Goal: Obtain resource: Download file/media

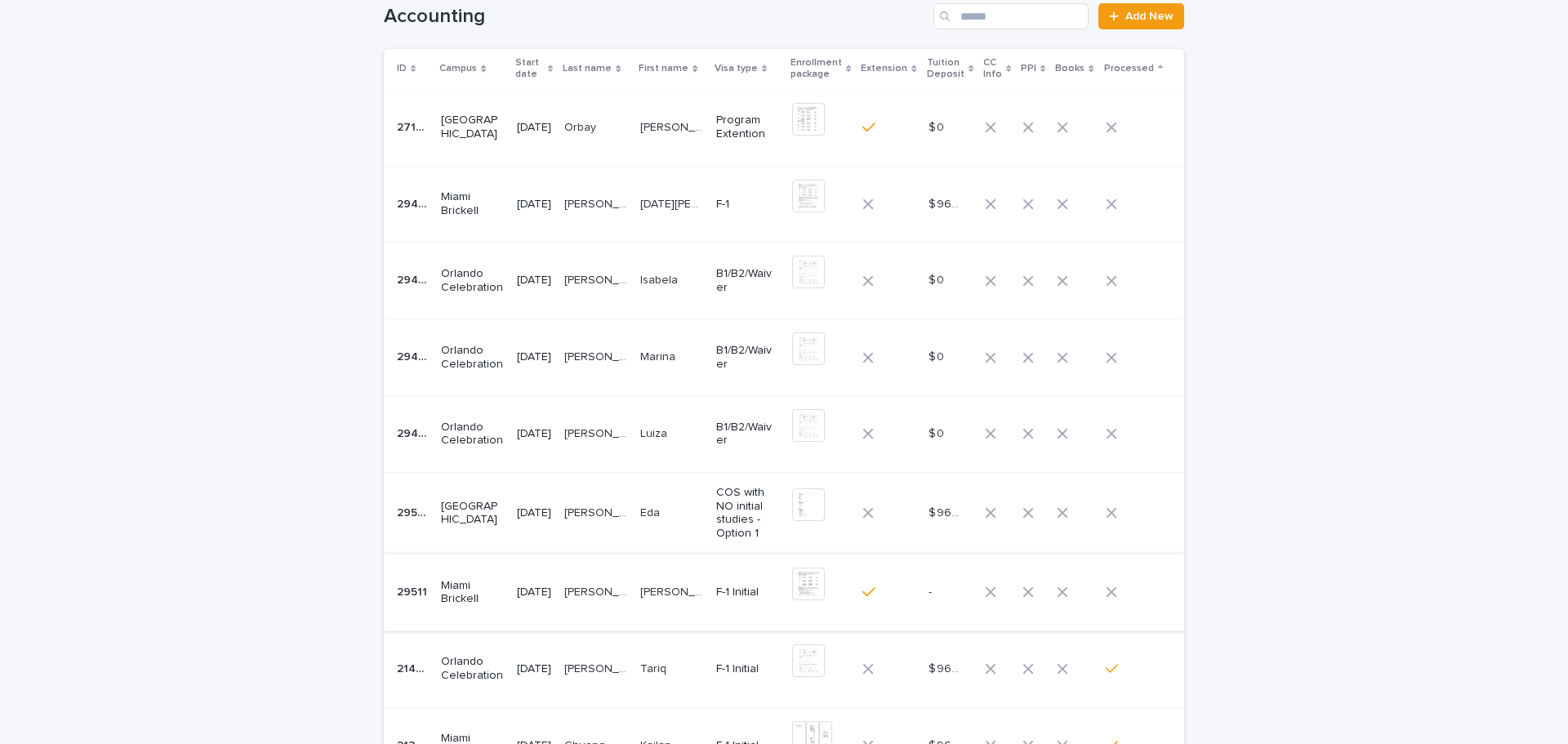
scroll to position [163, 0]
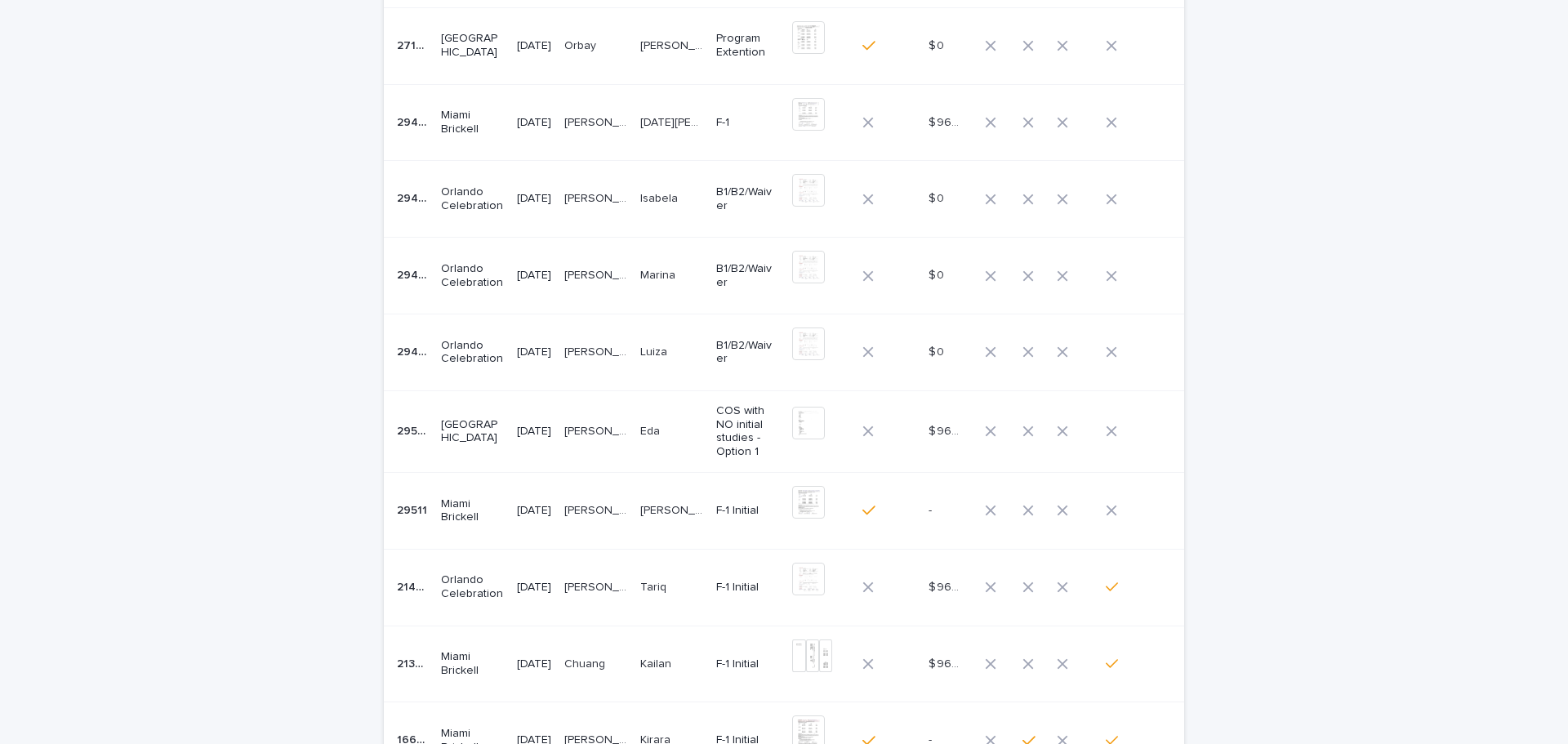
click at [630, 516] on p "[PERSON_NAME]" at bounding box center [597, 509] width 66 height 17
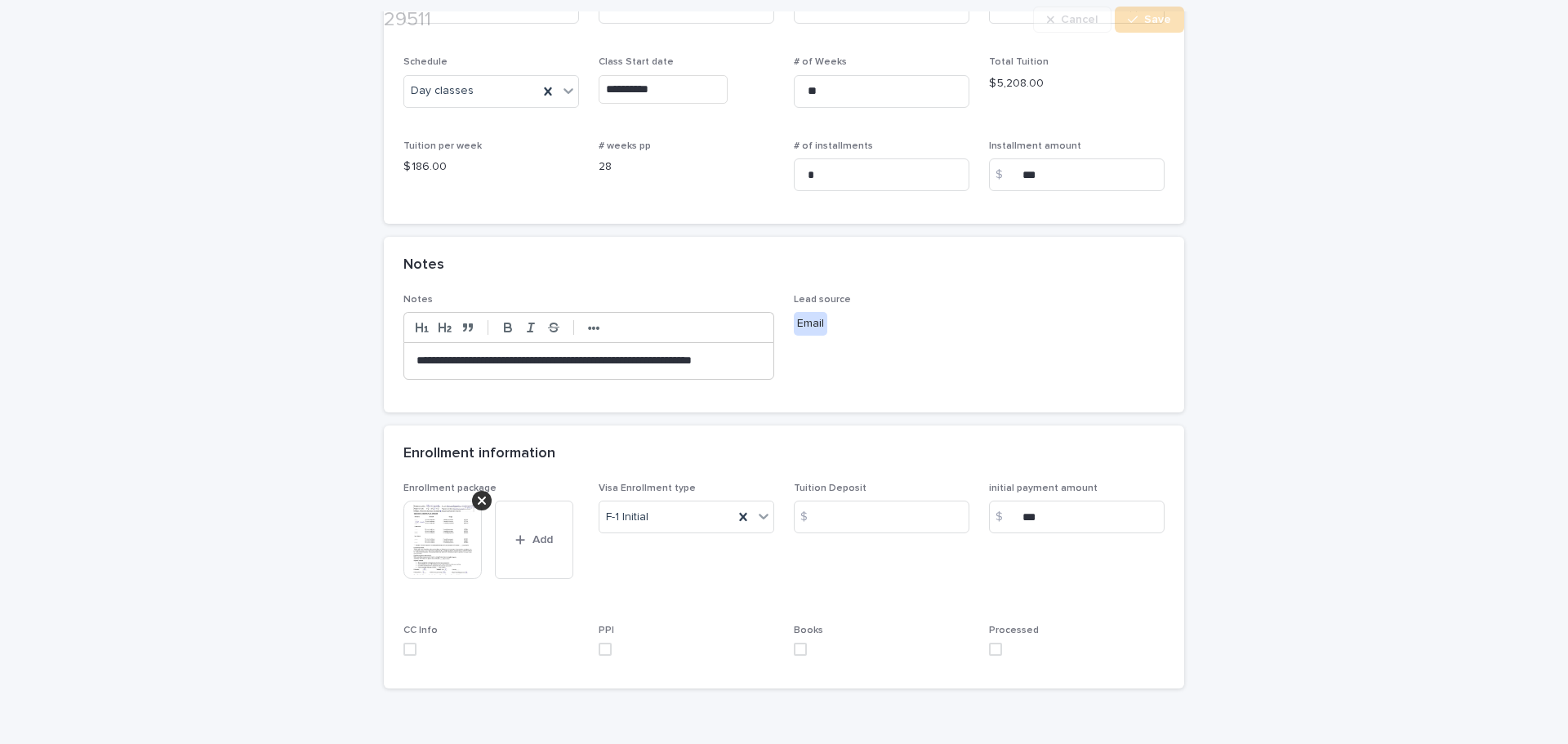
scroll to position [408, 0]
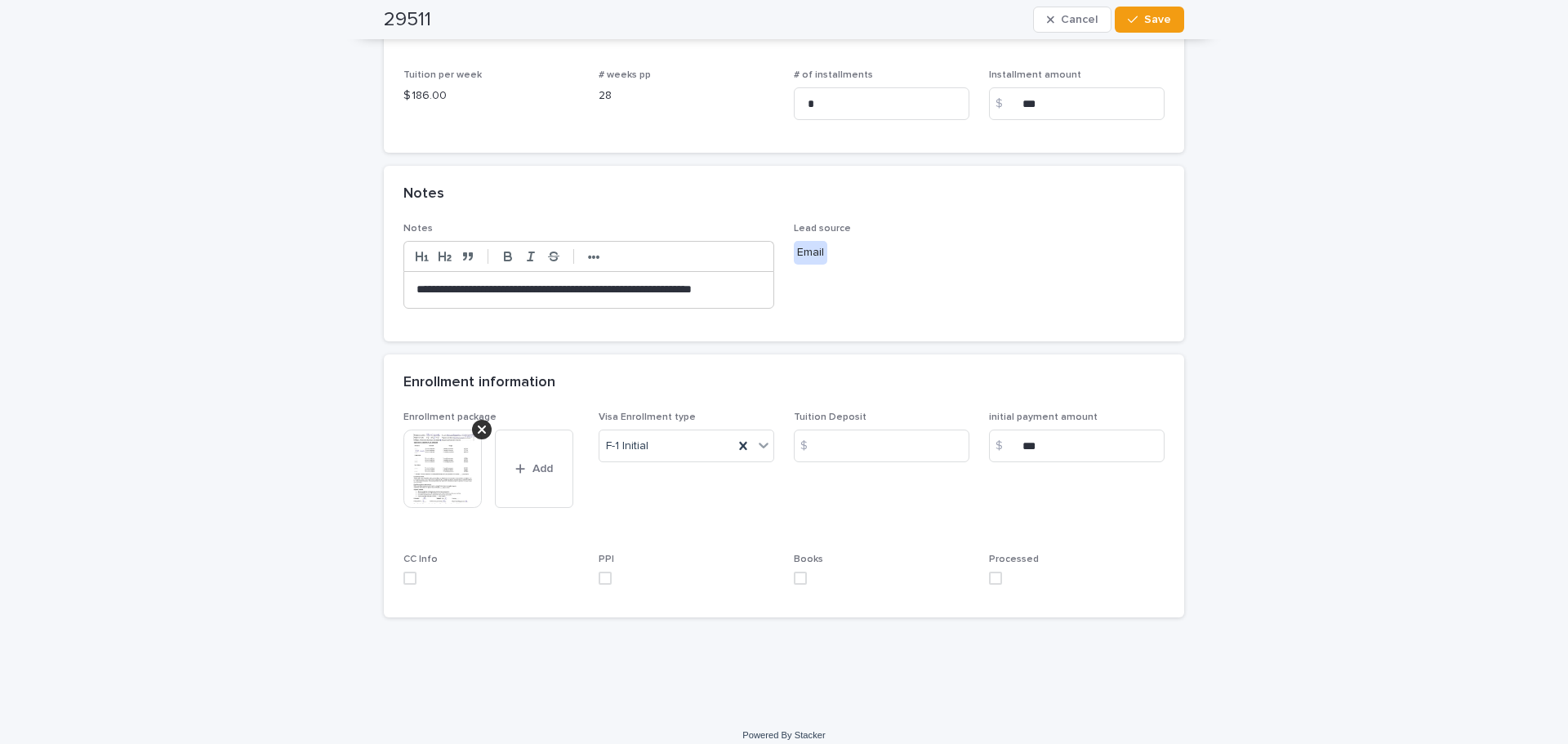
click at [452, 482] on img at bounding box center [442, 468] width 78 height 78
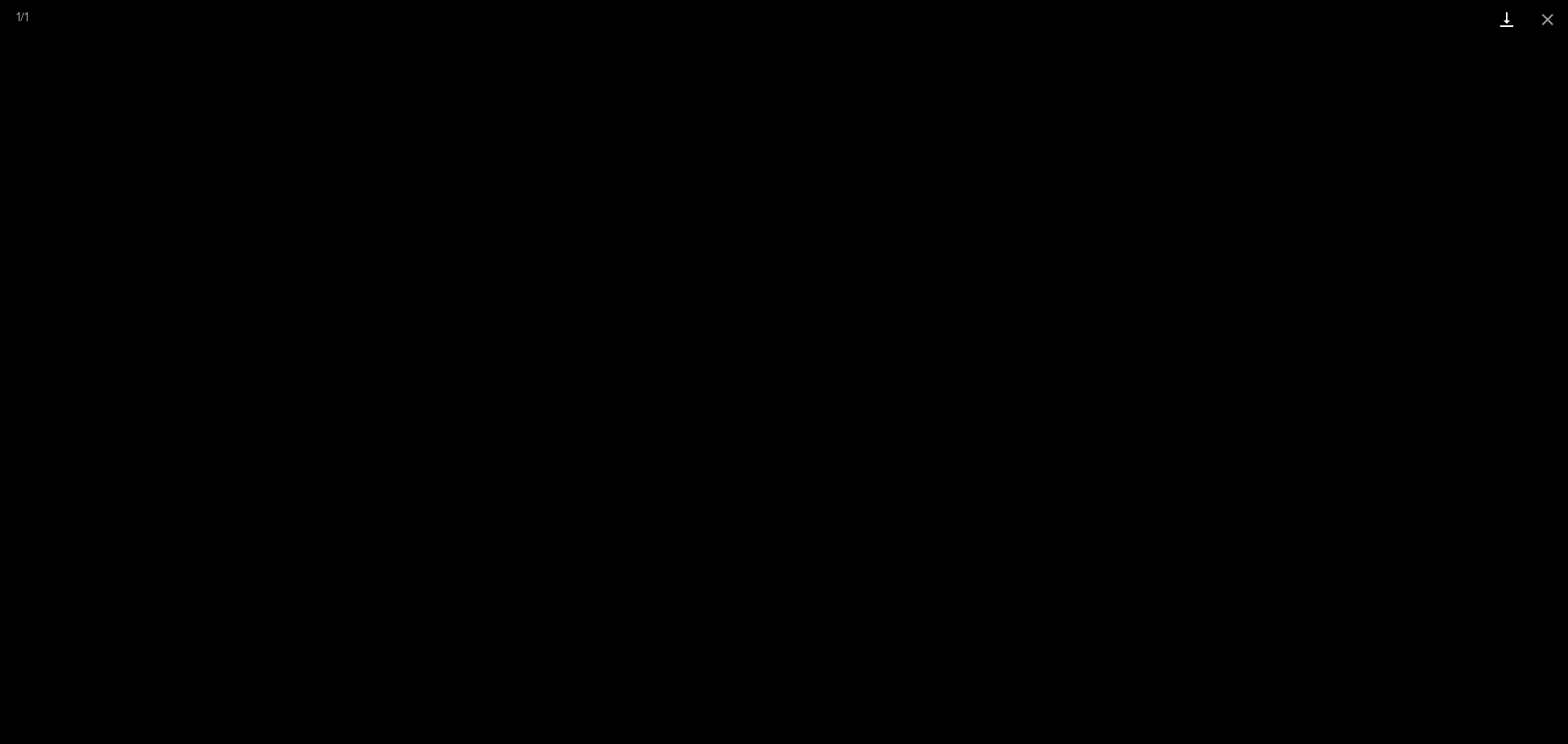
click at [1501, 15] on link "Download" at bounding box center [1507, 19] width 41 height 39
click at [1550, 21] on button "Close gallery" at bounding box center [1547, 19] width 41 height 39
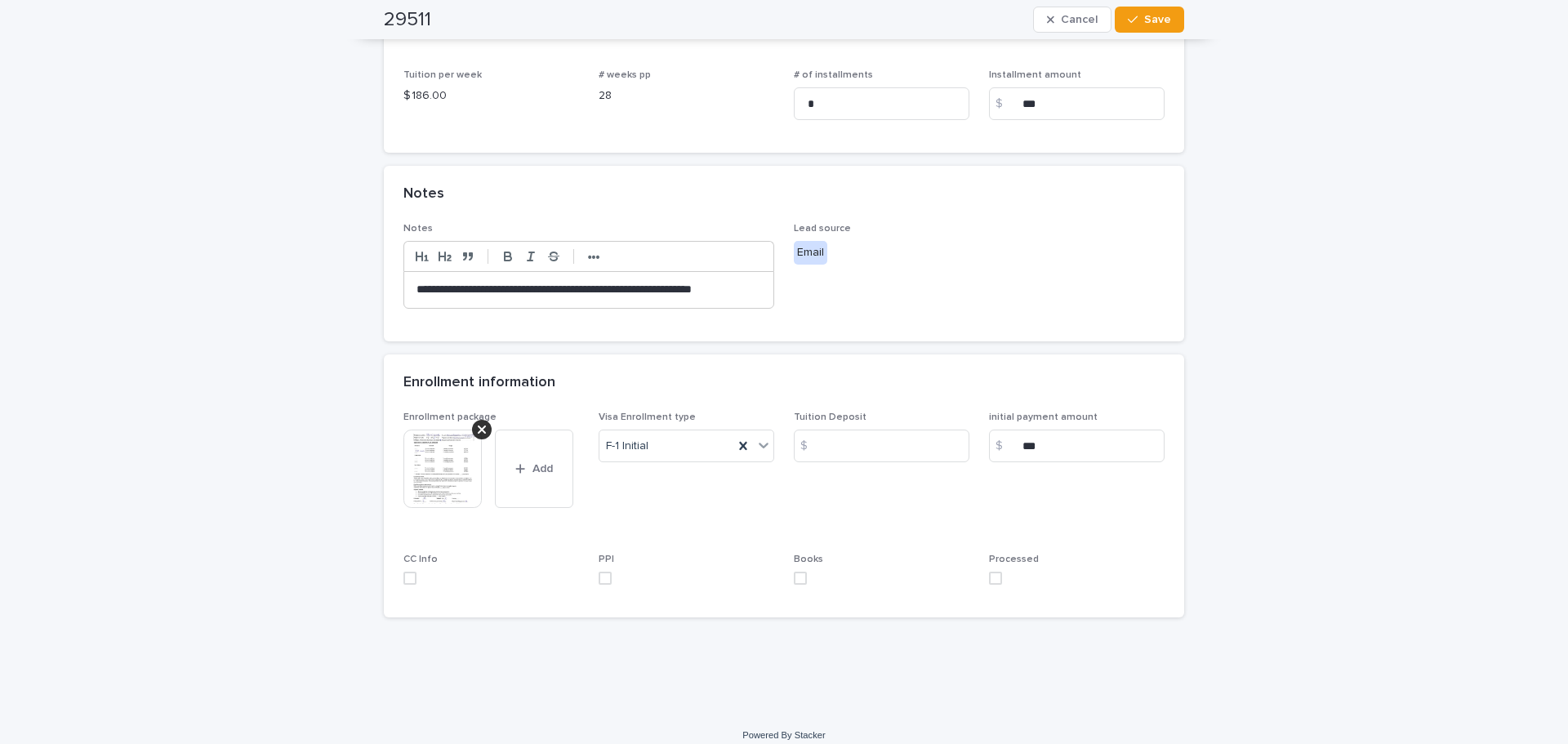
click at [989, 585] on span at bounding box center [995, 578] width 14 height 14
click at [1141, 28] on button "Save" at bounding box center [1149, 19] width 69 height 26
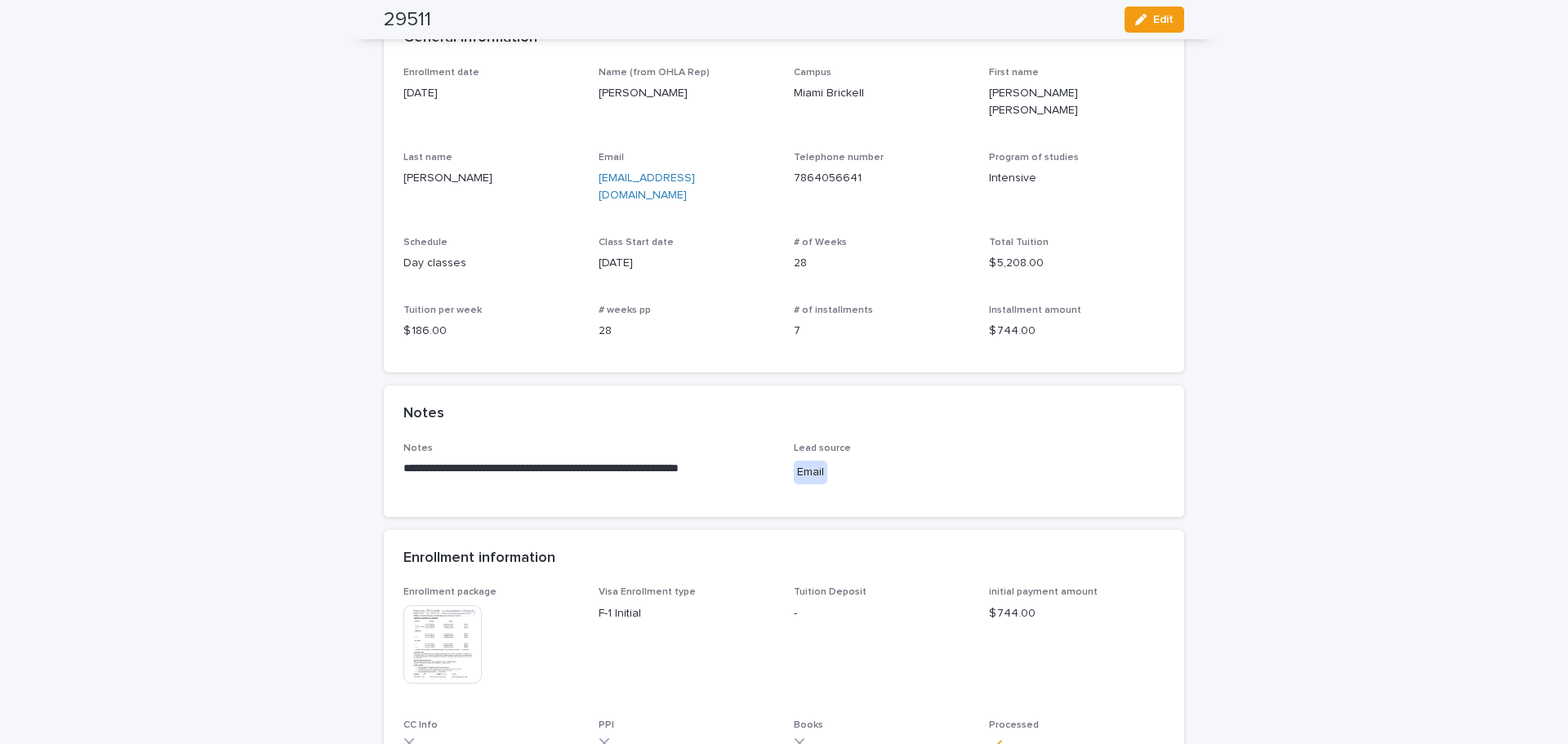
scroll to position [0, 0]
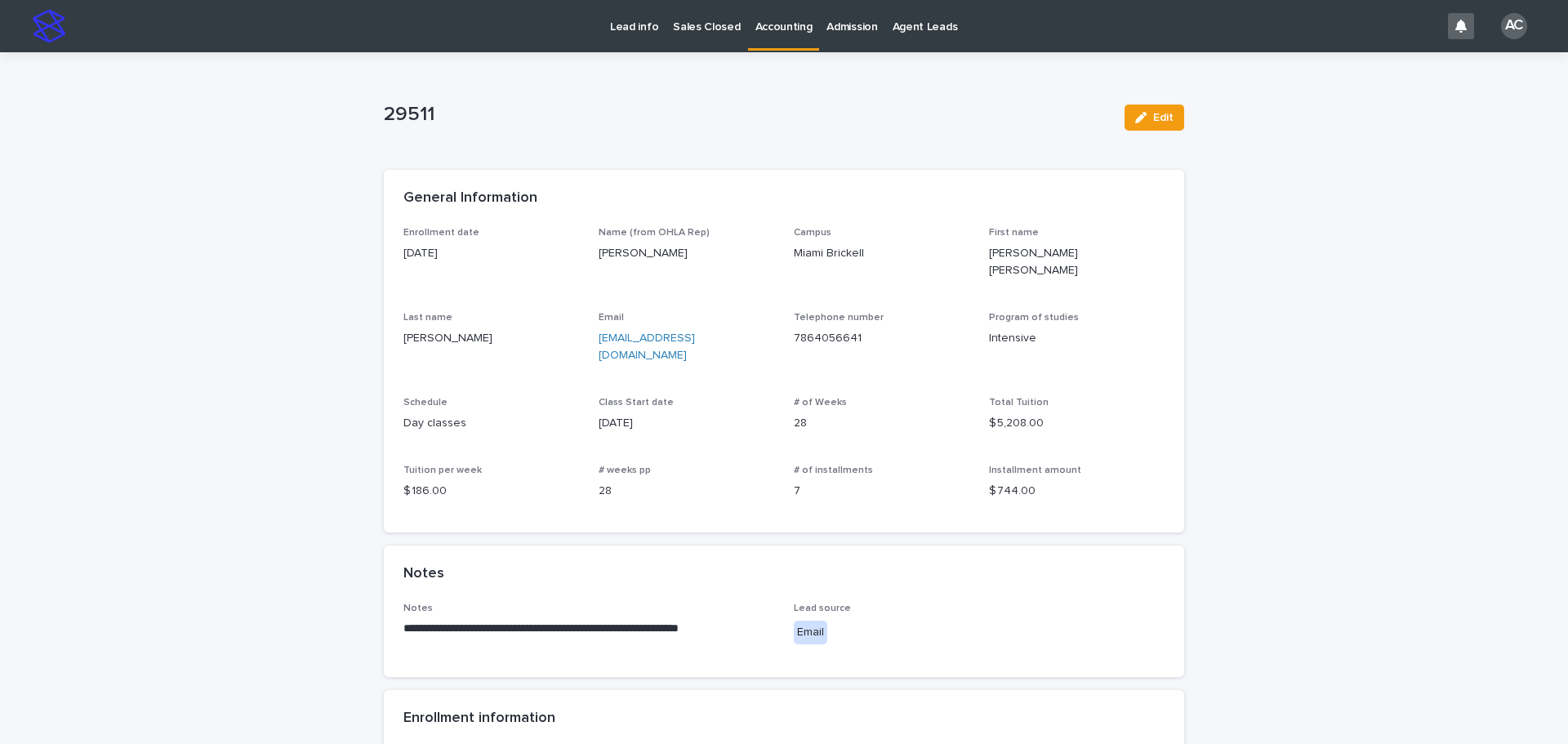
click at [772, 33] on p "Accounting" at bounding box center [784, 17] width 57 height 34
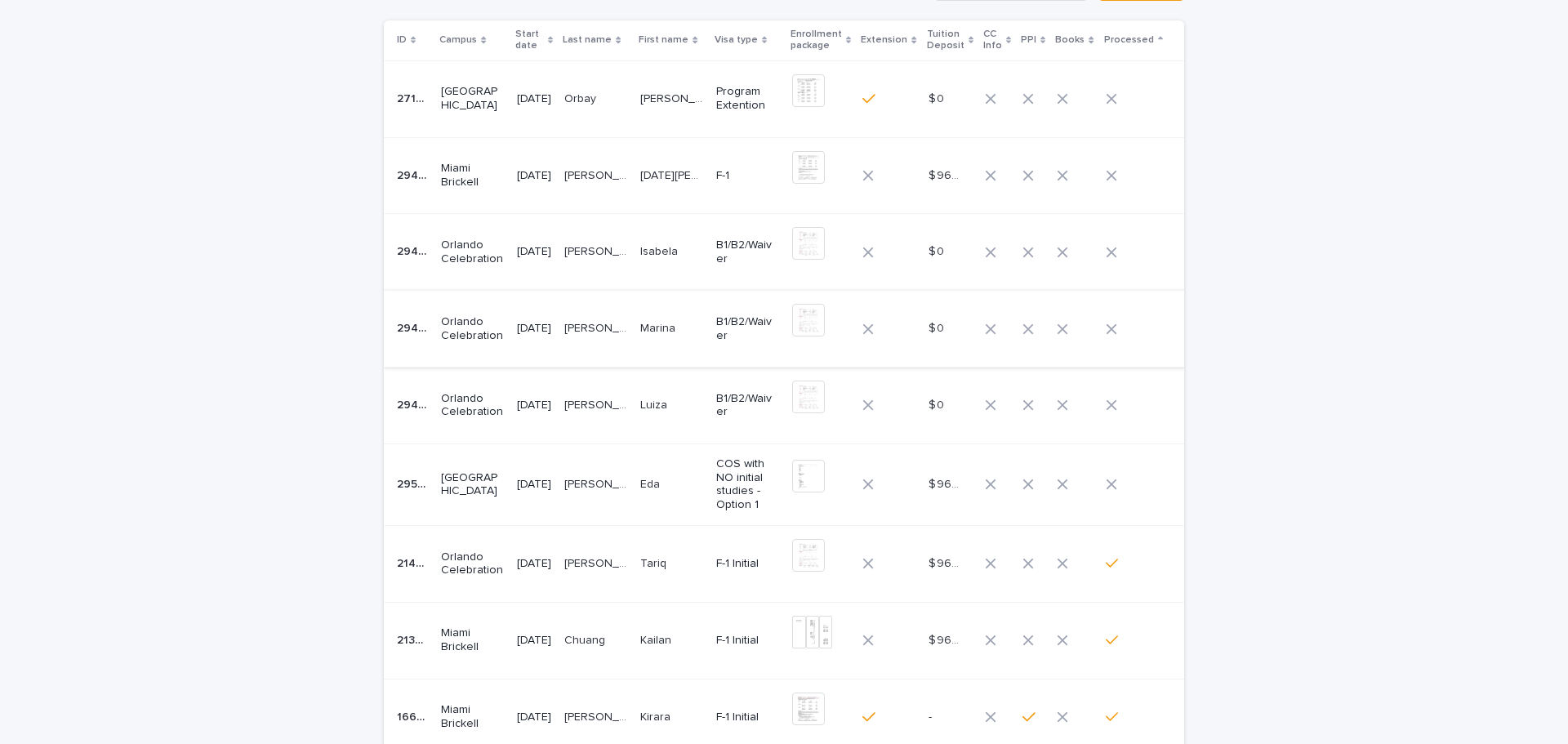
scroll to position [82, 0]
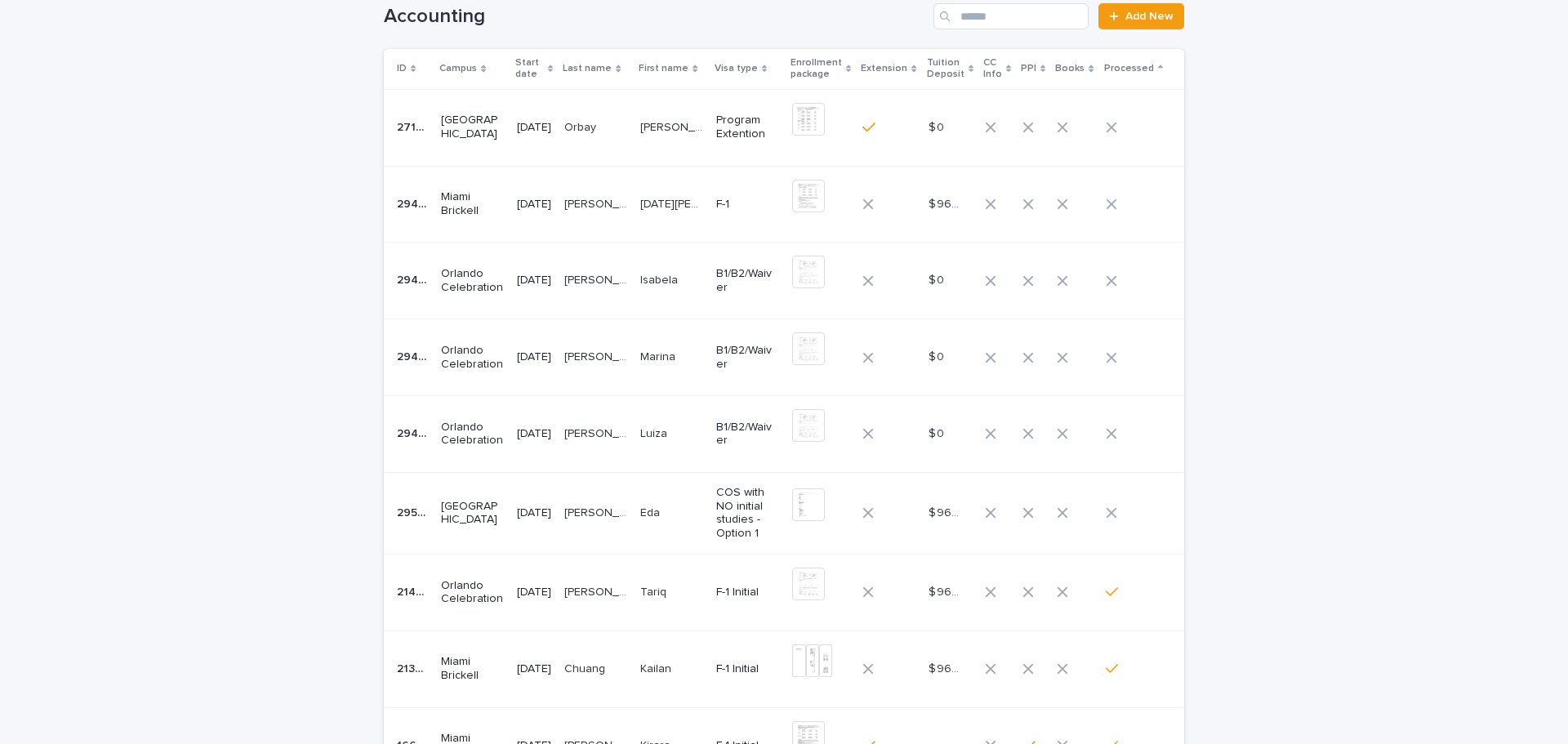
click at [628, 214] on div "[PERSON_NAME]" at bounding box center [596, 204] width 63 height 27
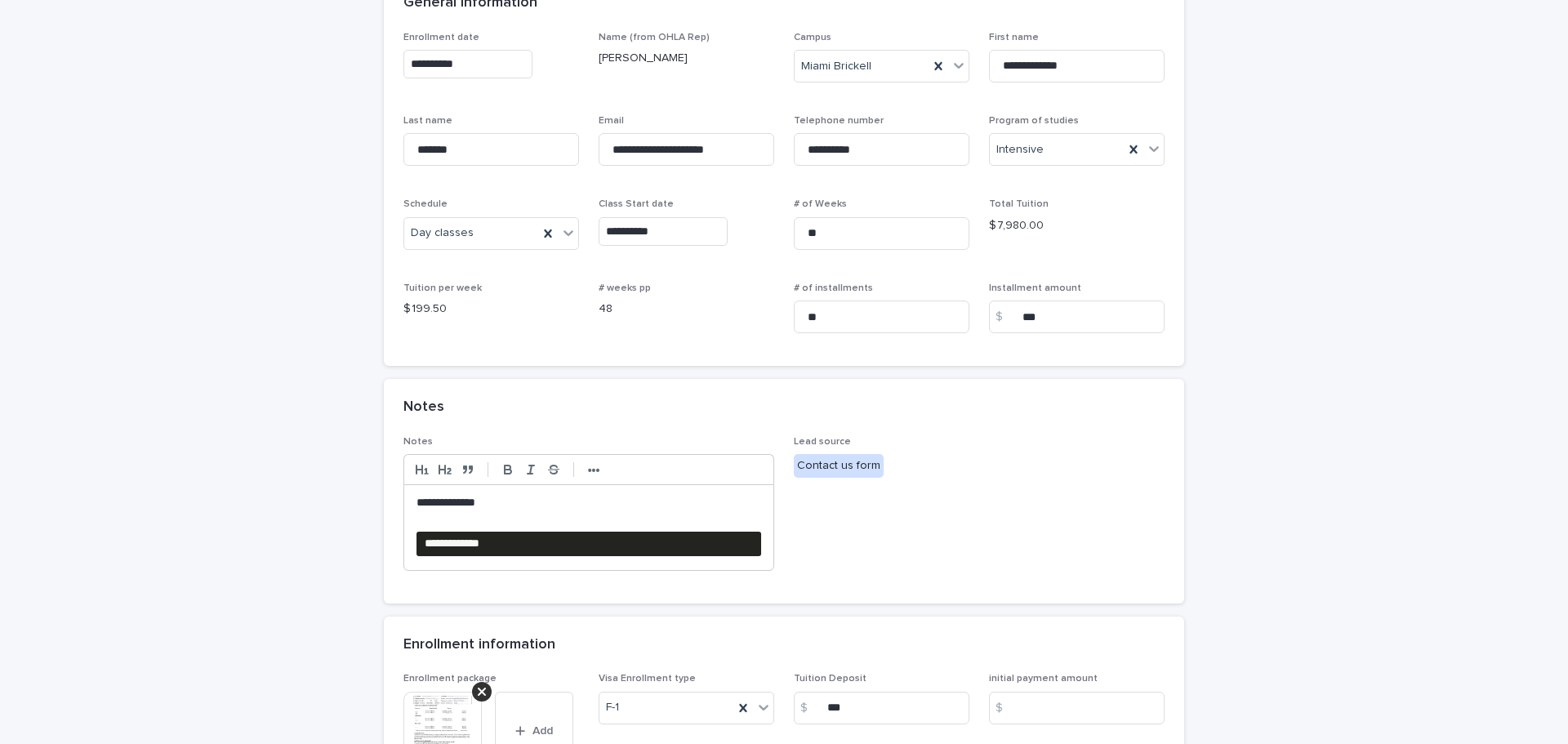
scroll to position [327, 0]
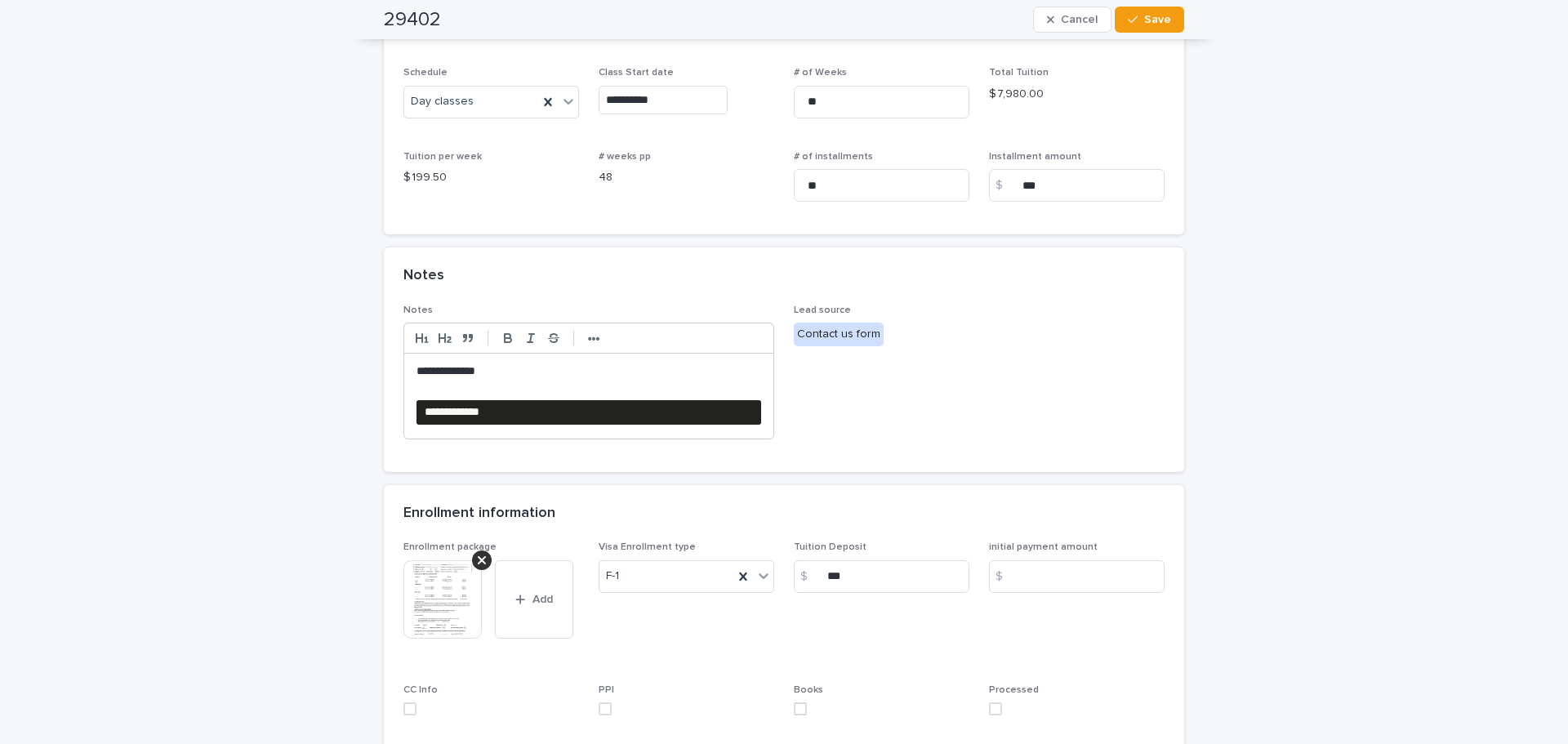
click at [428, 611] on img at bounding box center [442, 599] width 78 height 78
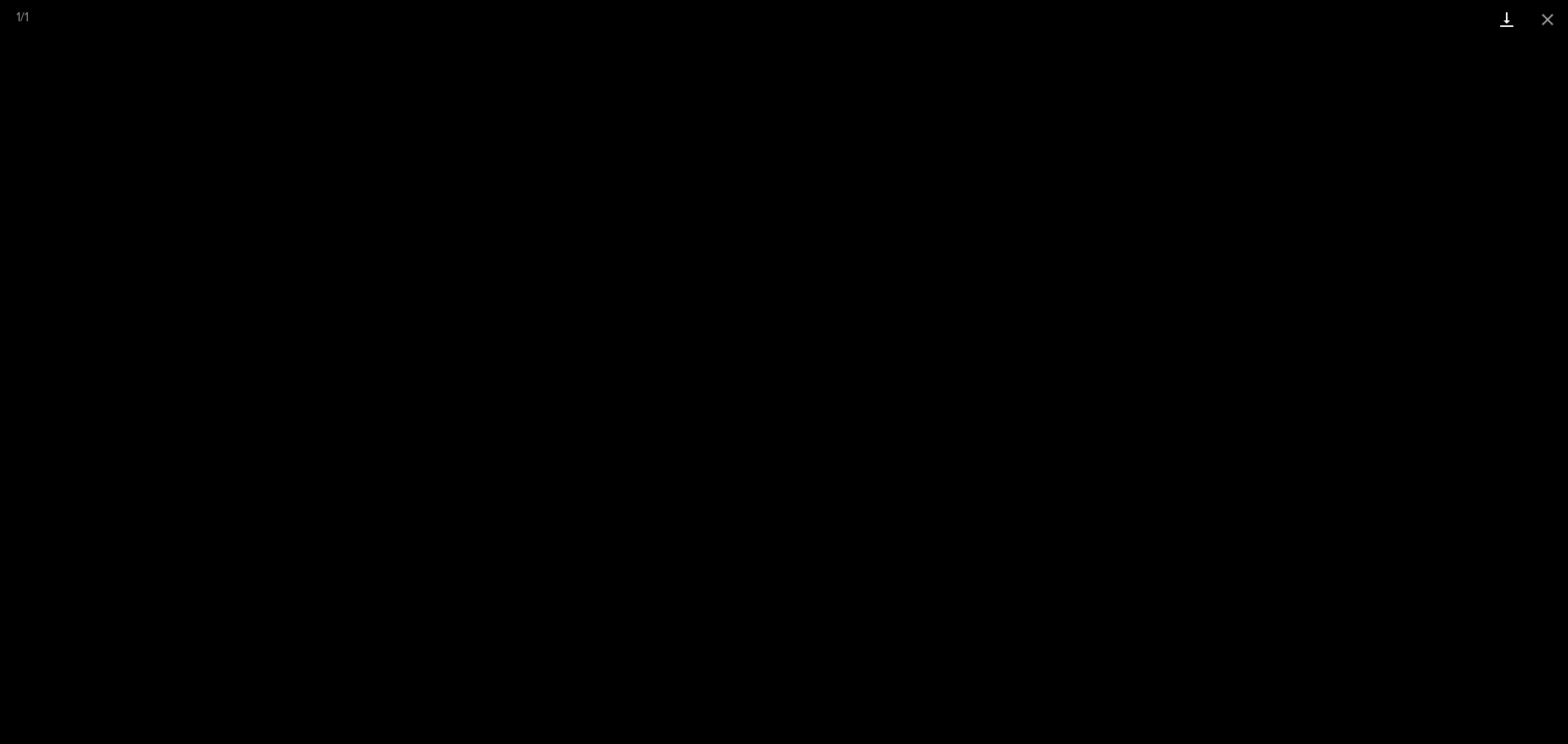
click at [1500, 17] on link "Download" at bounding box center [1507, 19] width 41 height 39
drag, startPoint x: 1542, startPoint y: 23, endPoint x: 1534, endPoint y: 24, distance: 8.1
click at [1542, 23] on button "Close gallery" at bounding box center [1547, 19] width 41 height 39
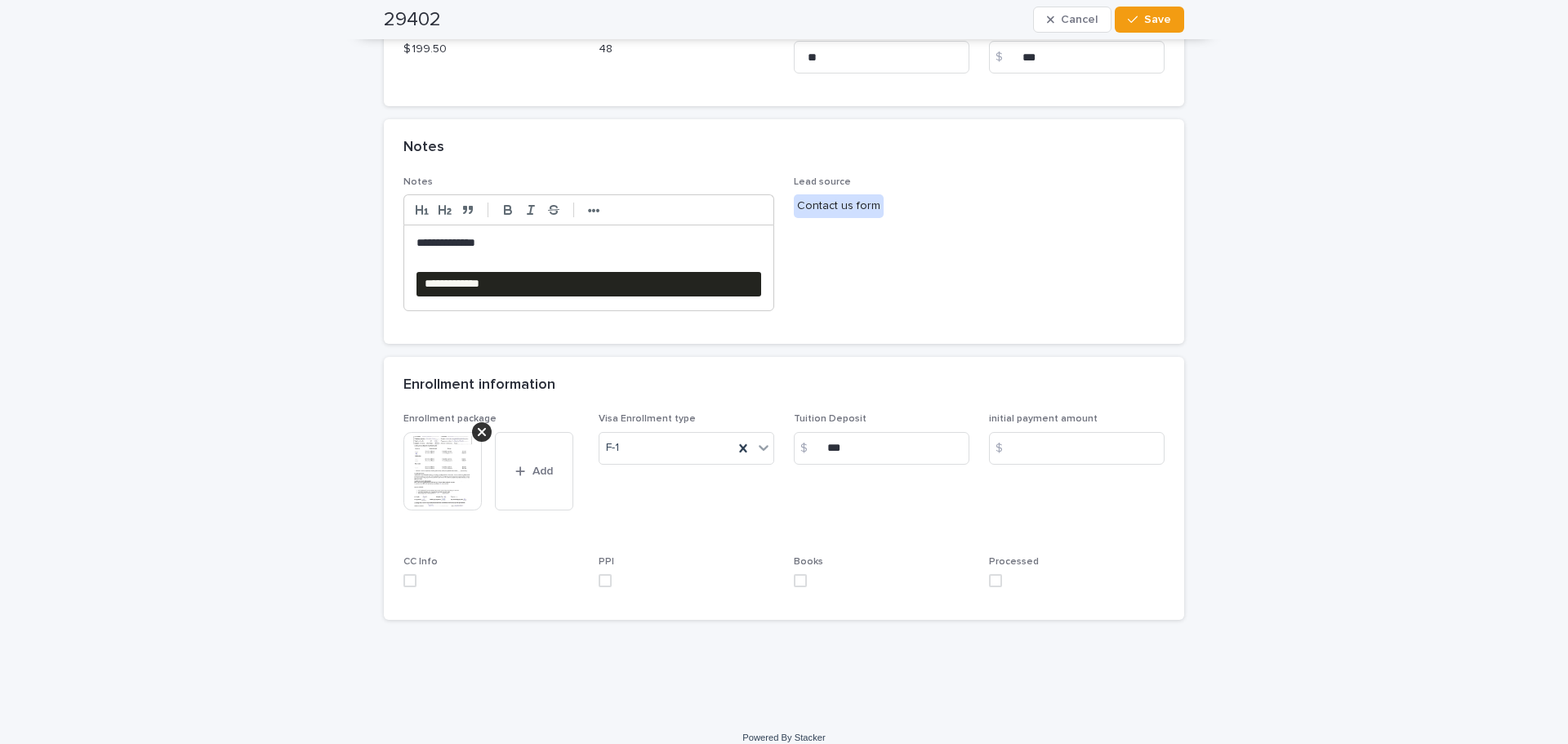
scroll to position [472, 0]
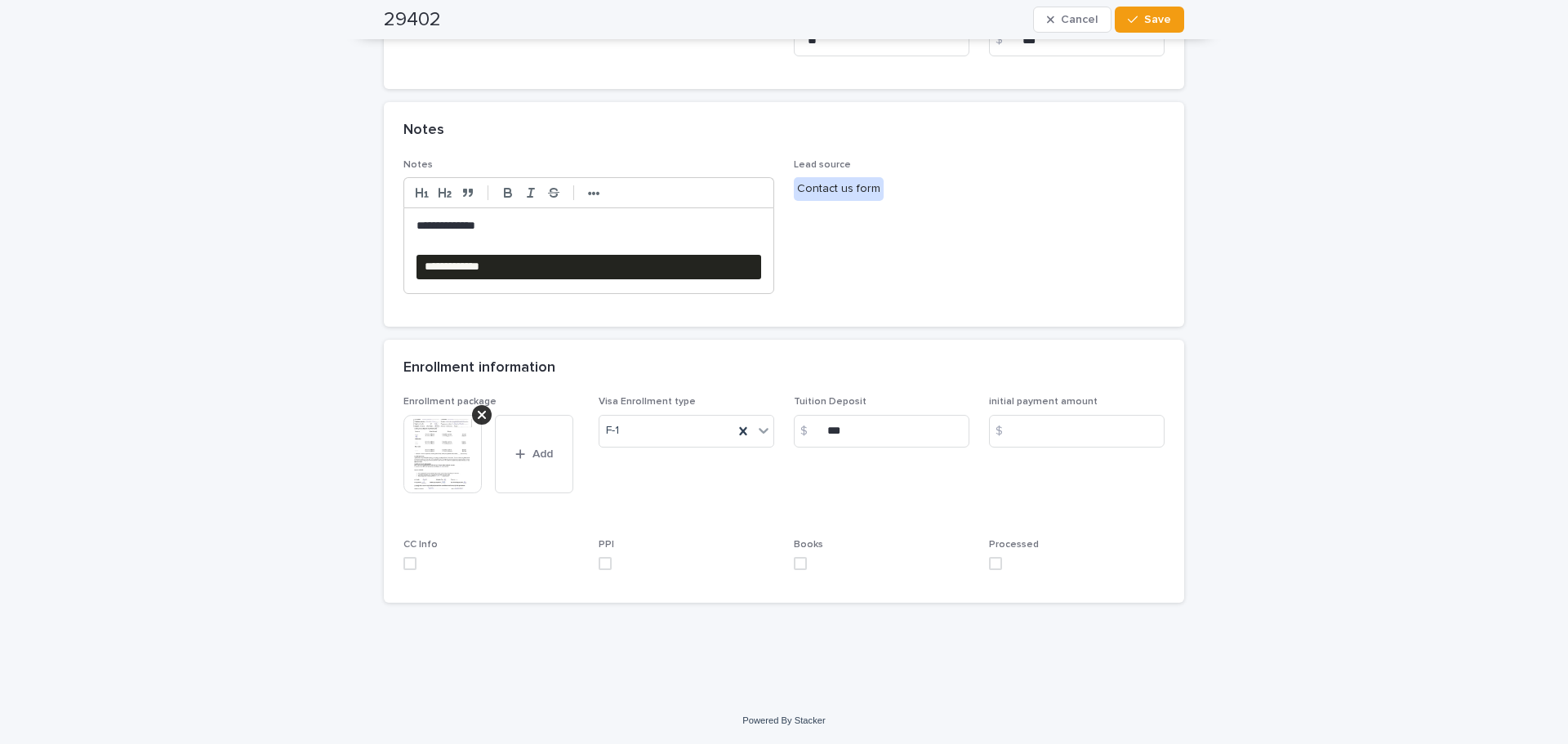
click at [579, 275] on pre "**********" at bounding box center [589, 267] width 345 height 24
click at [588, 187] on strong "•••" at bounding box center [594, 194] width 13 height 14
click at [718, 190] on icon "button" at bounding box center [725, 193] width 14 height 14
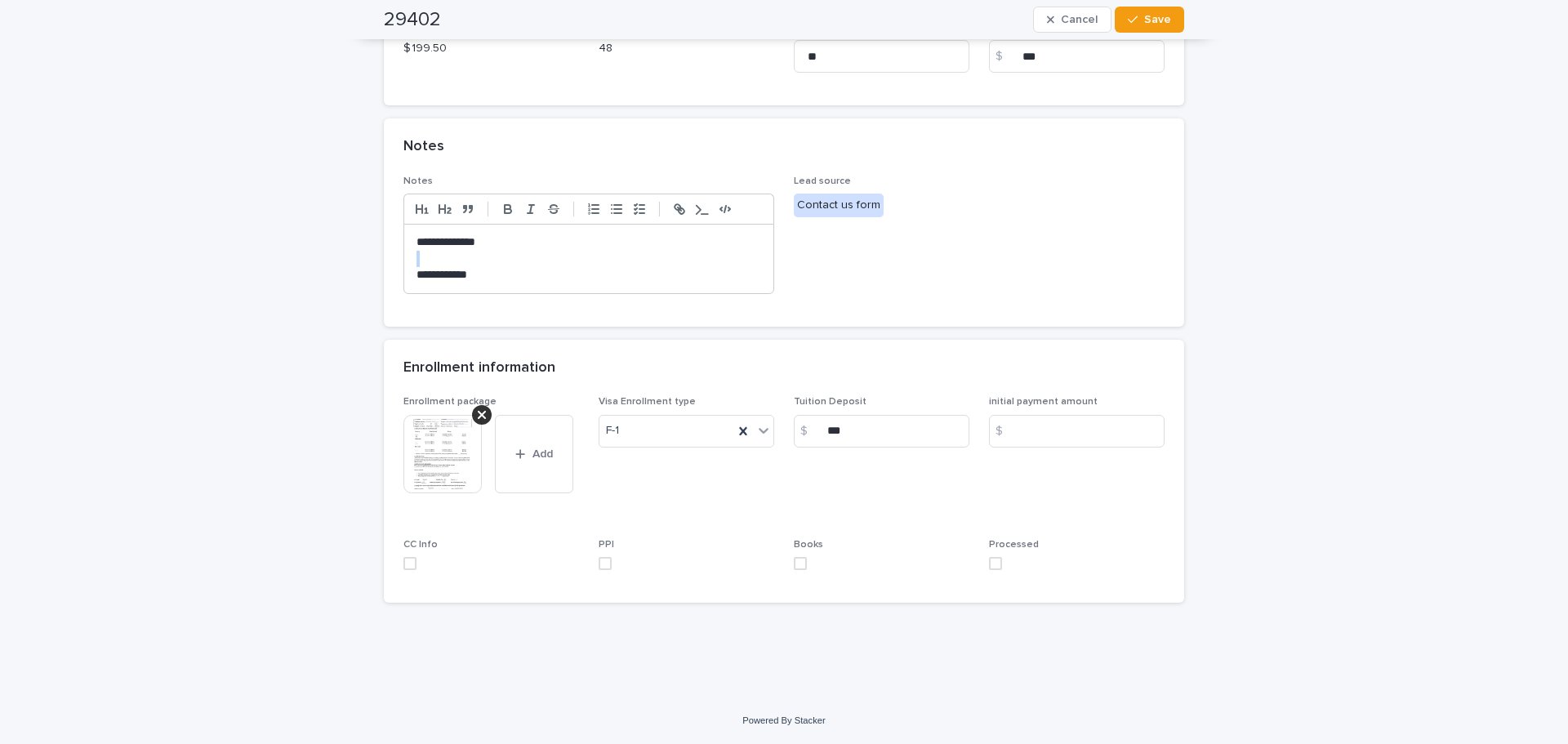
drag, startPoint x: 566, startPoint y: 262, endPoint x: 392, endPoint y: 269, distance: 174.1
click at [392, 269] on div "**********" at bounding box center [784, 251] width 801 height 151
drag, startPoint x: 488, startPoint y: 272, endPoint x: 391, endPoint y: 274, distance: 97.0
click at [391, 274] on div "**********" at bounding box center [784, 251] width 801 height 151
click at [993, 559] on span at bounding box center [995, 564] width 14 height 14
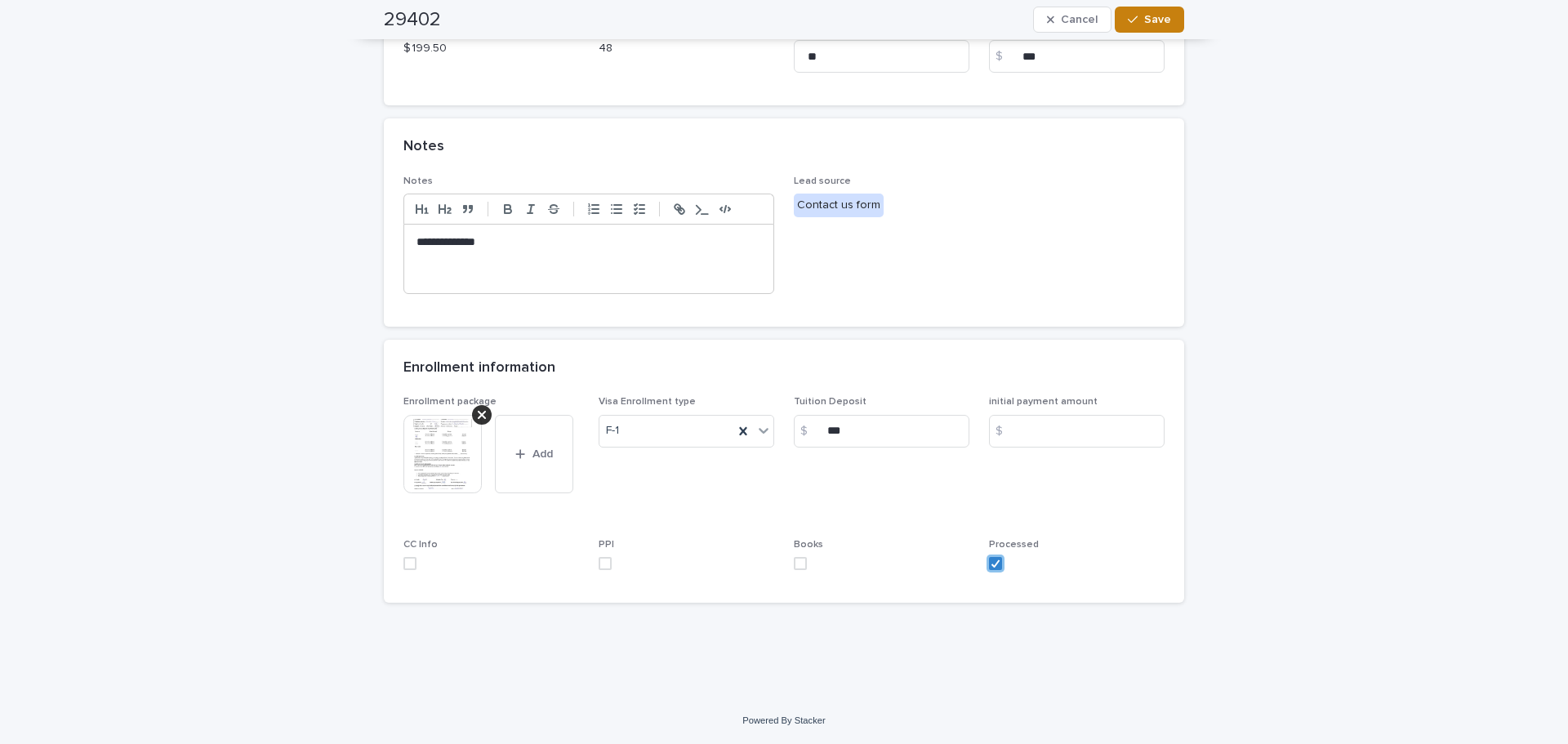
click at [1132, 23] on icon "button" at bounding box center [1133, 19] width 10 height 12
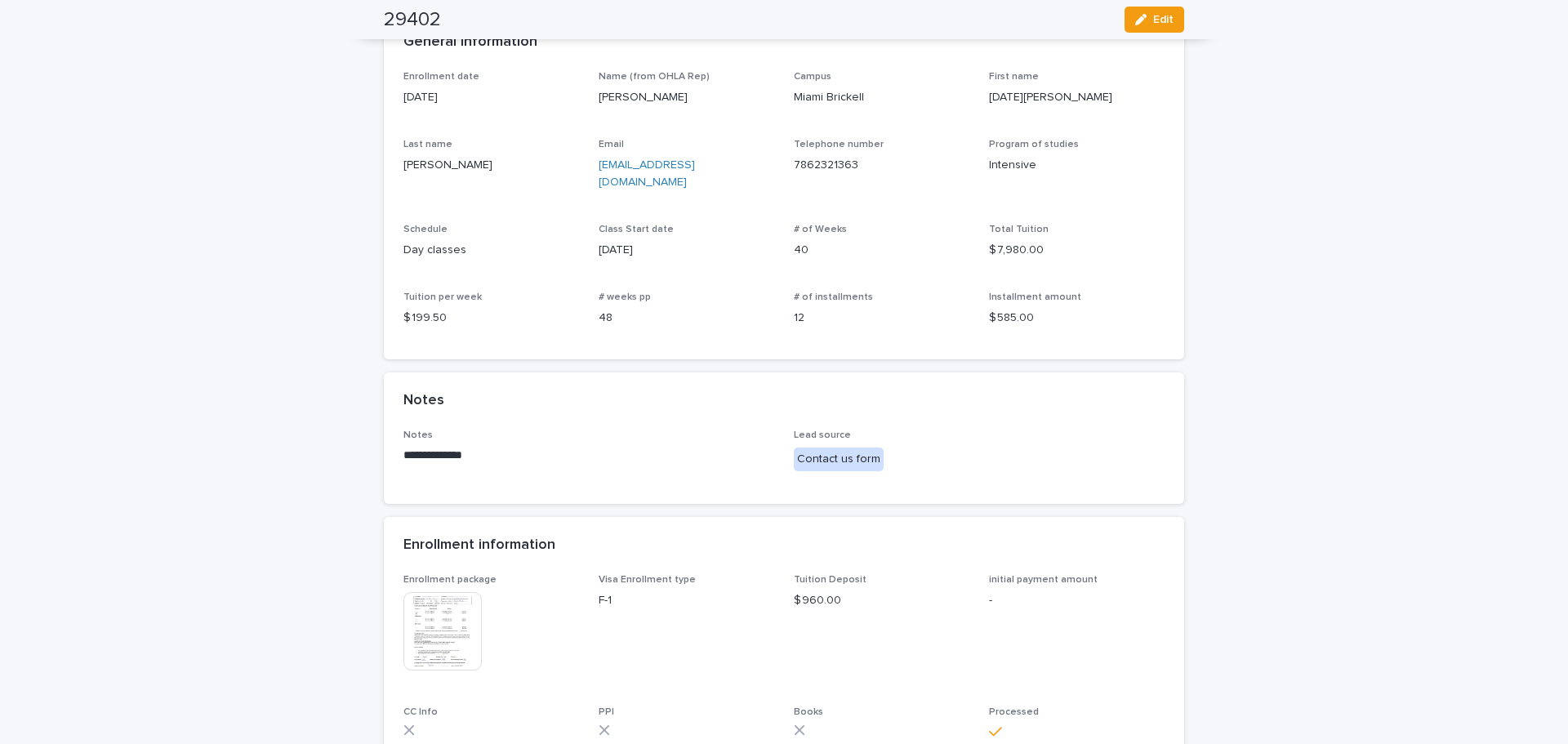
scroll to position [0, 0]
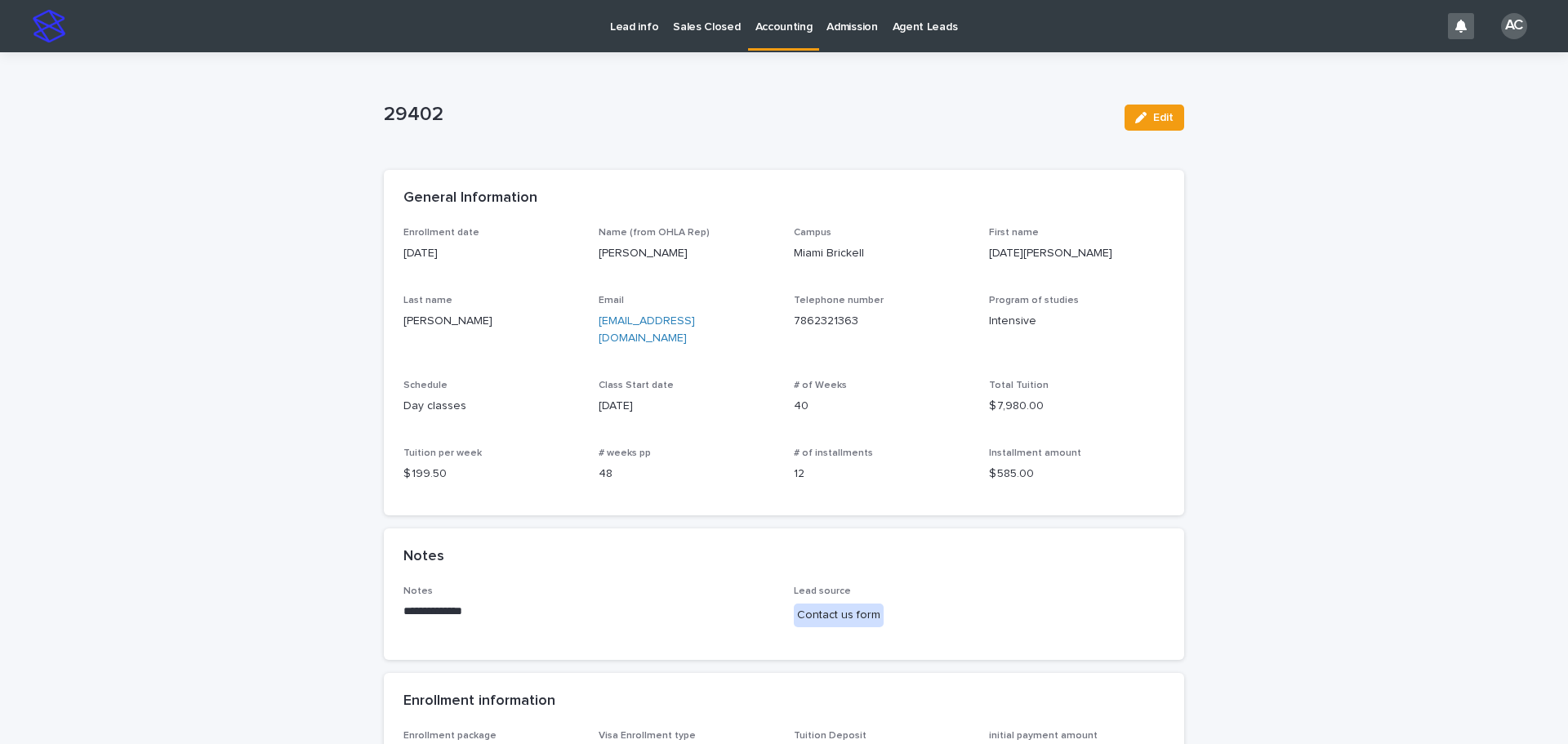
click at [735, 24] on div "Sales Closed" at bounding box center [706, 17] width 82 height 34
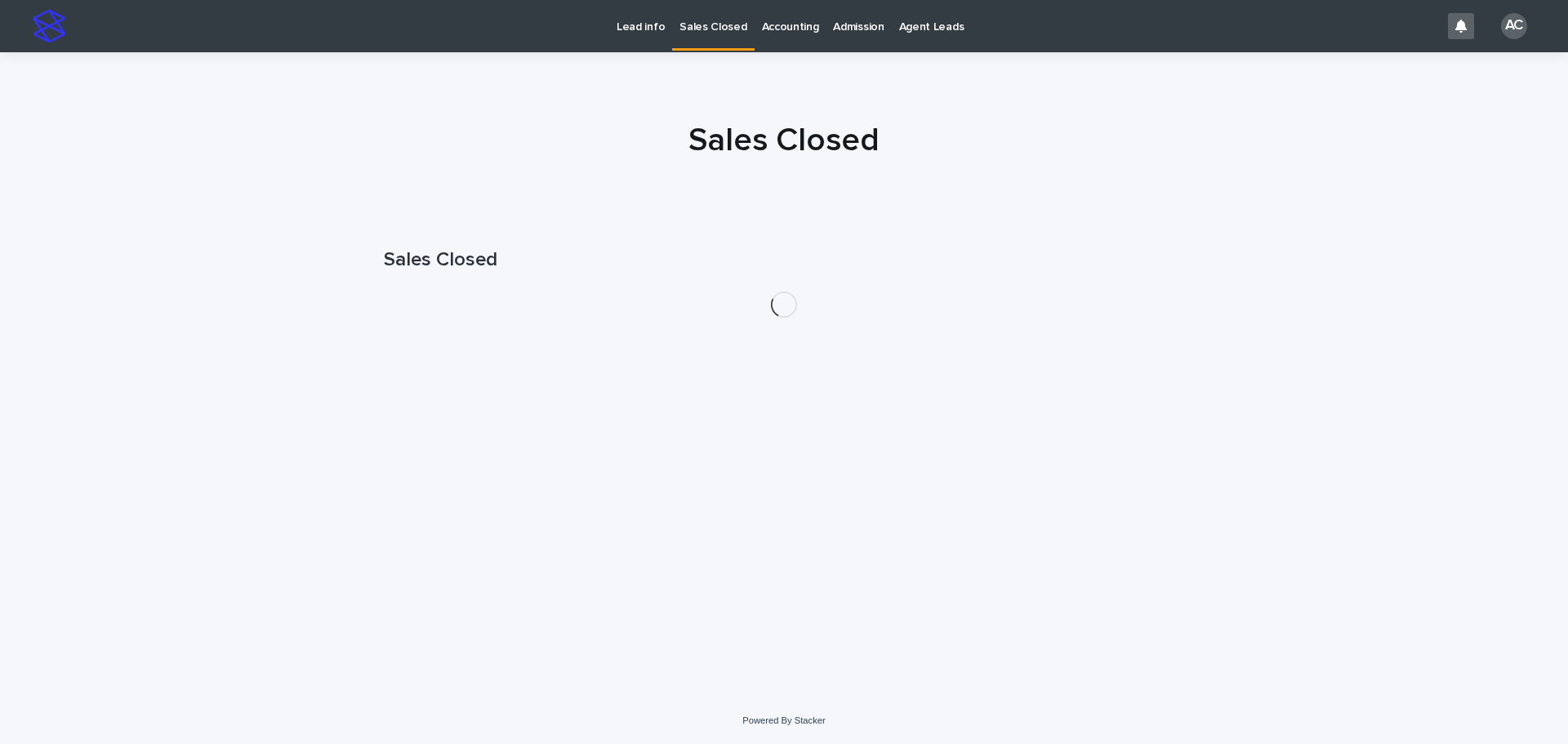
click at [771, 28] on p "Accounting" at bounding box center [790, 17] width 57 height 34
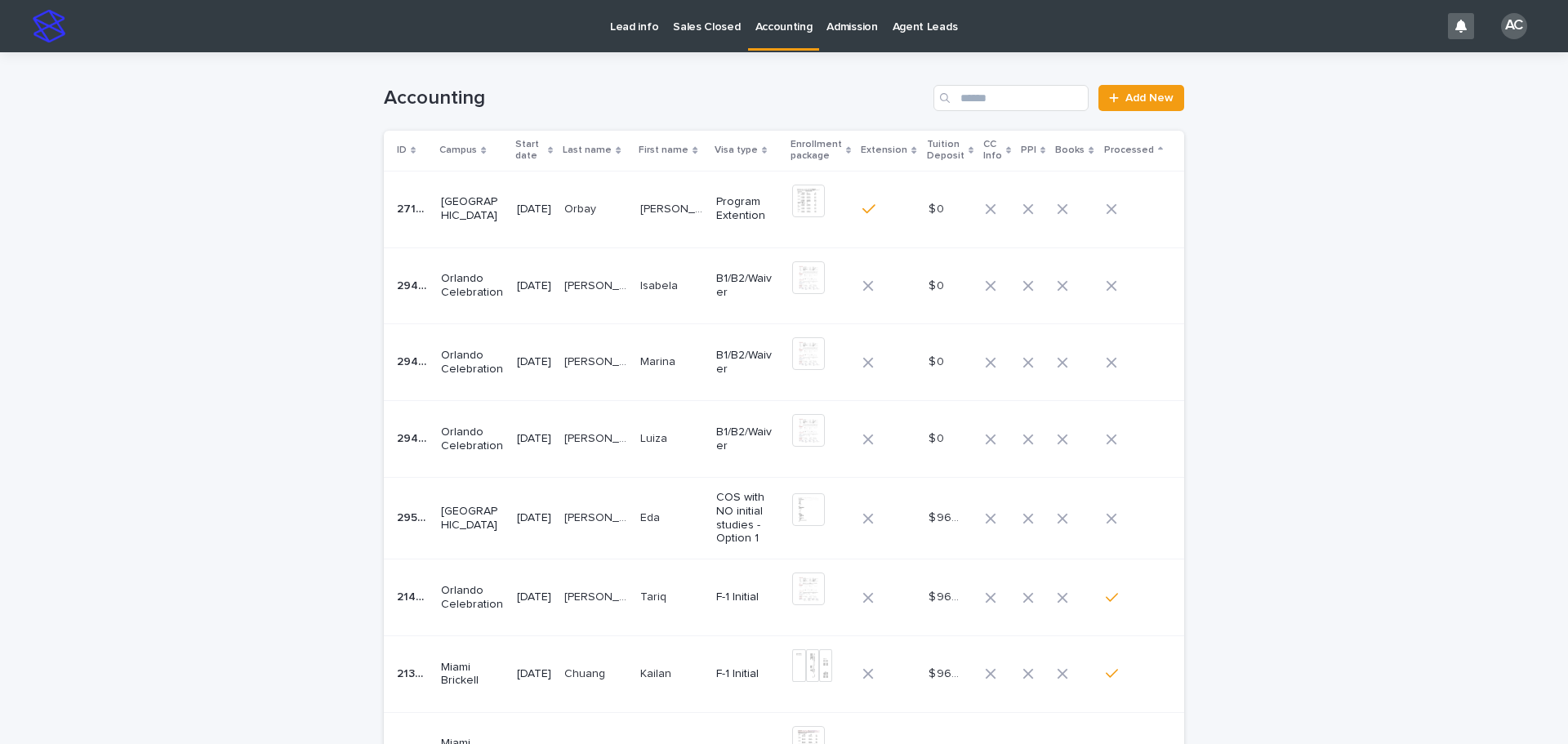
click at [441, 515] on p "[GEOGRAPHIC_DATA]" at bounding box center [473, 519] width 63 height 28
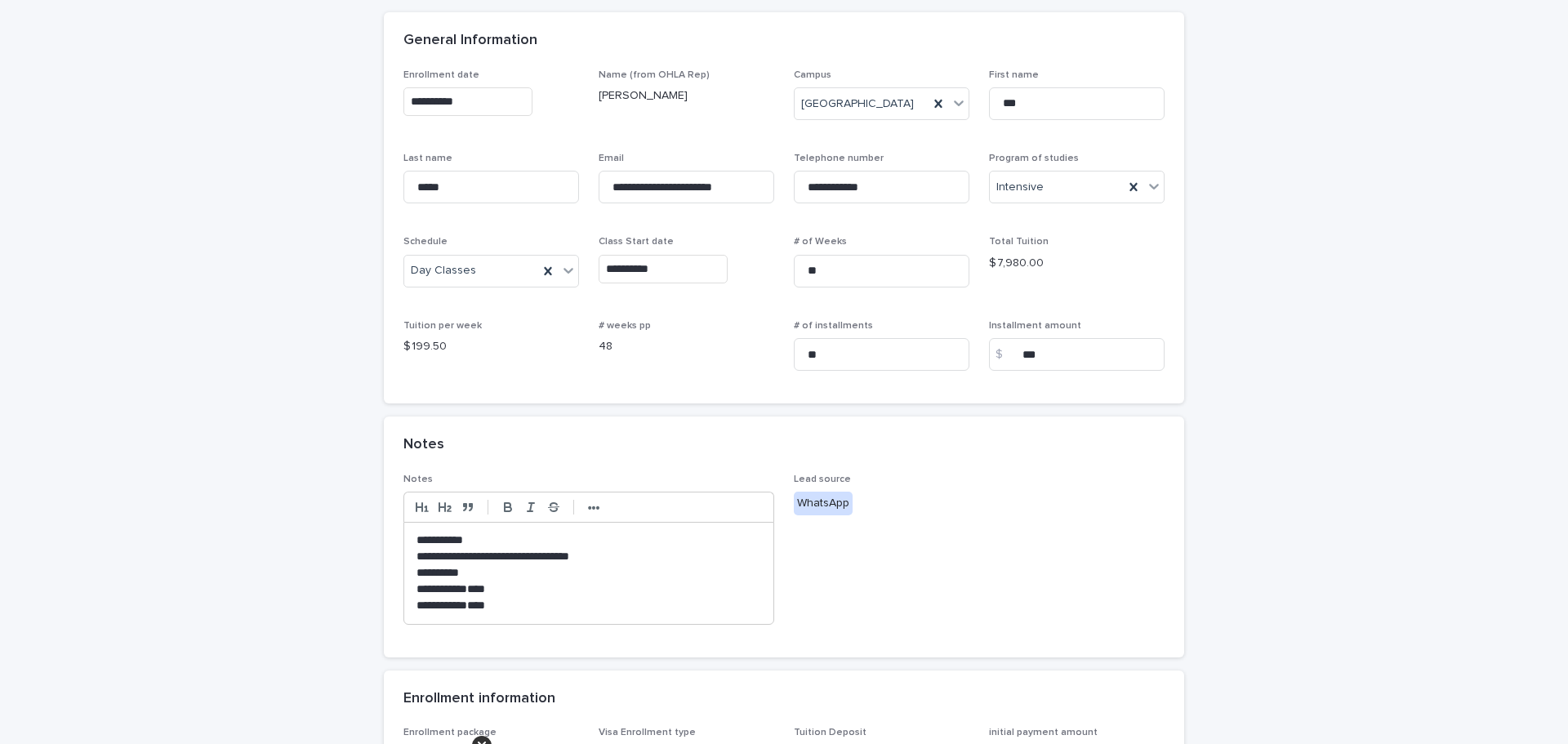
scroll to position [327, 0]
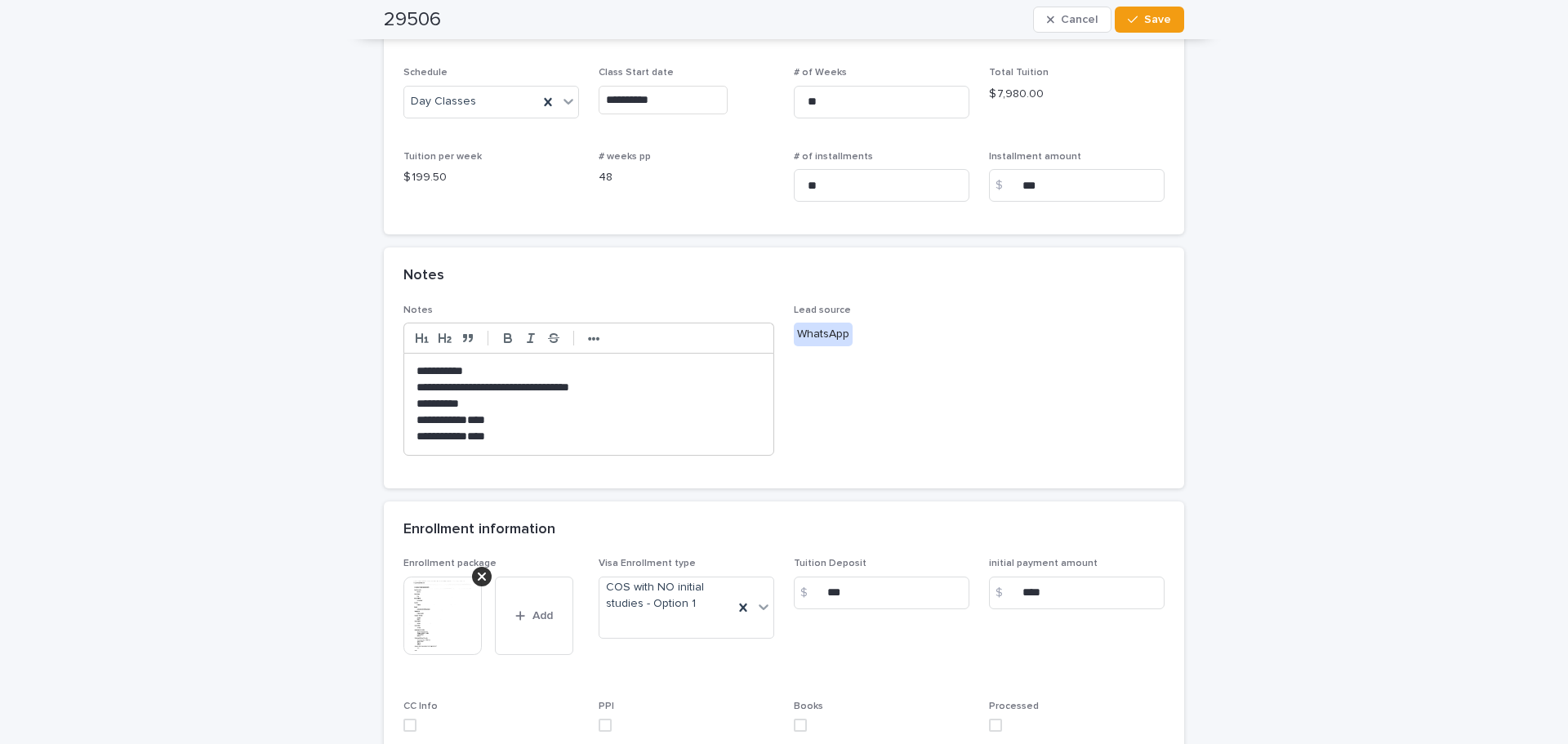
click at [446, 602] on img at bounding box center [442, 615] width 78 height 78
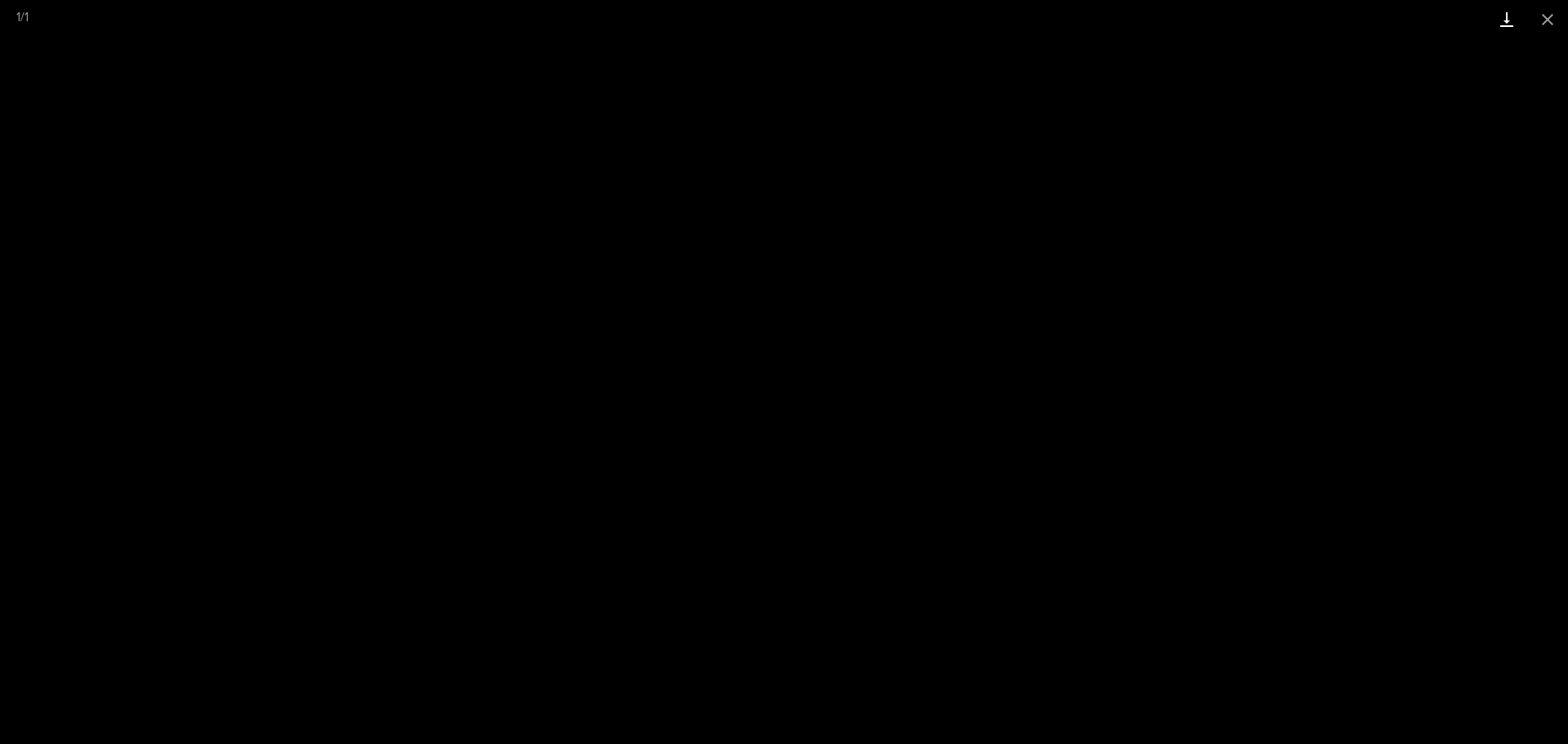
click at [1496, 16] on link "Download" at bounding box center [1507, 19] width 41 height 39
click at [1541, 16] on button "Close gallery" at bounding box center [1547, 19] width 41 height 39
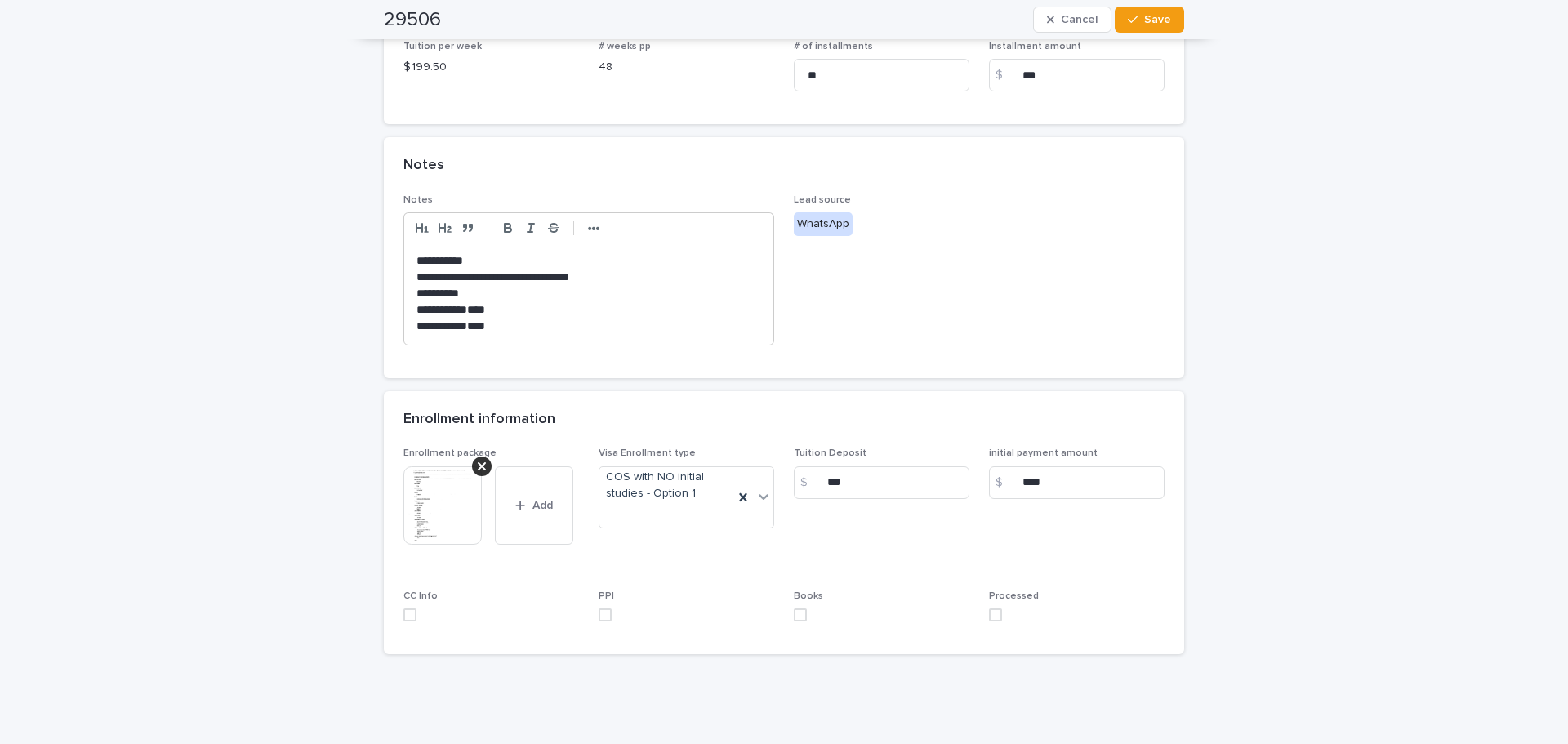
scroll to position [488, 0]
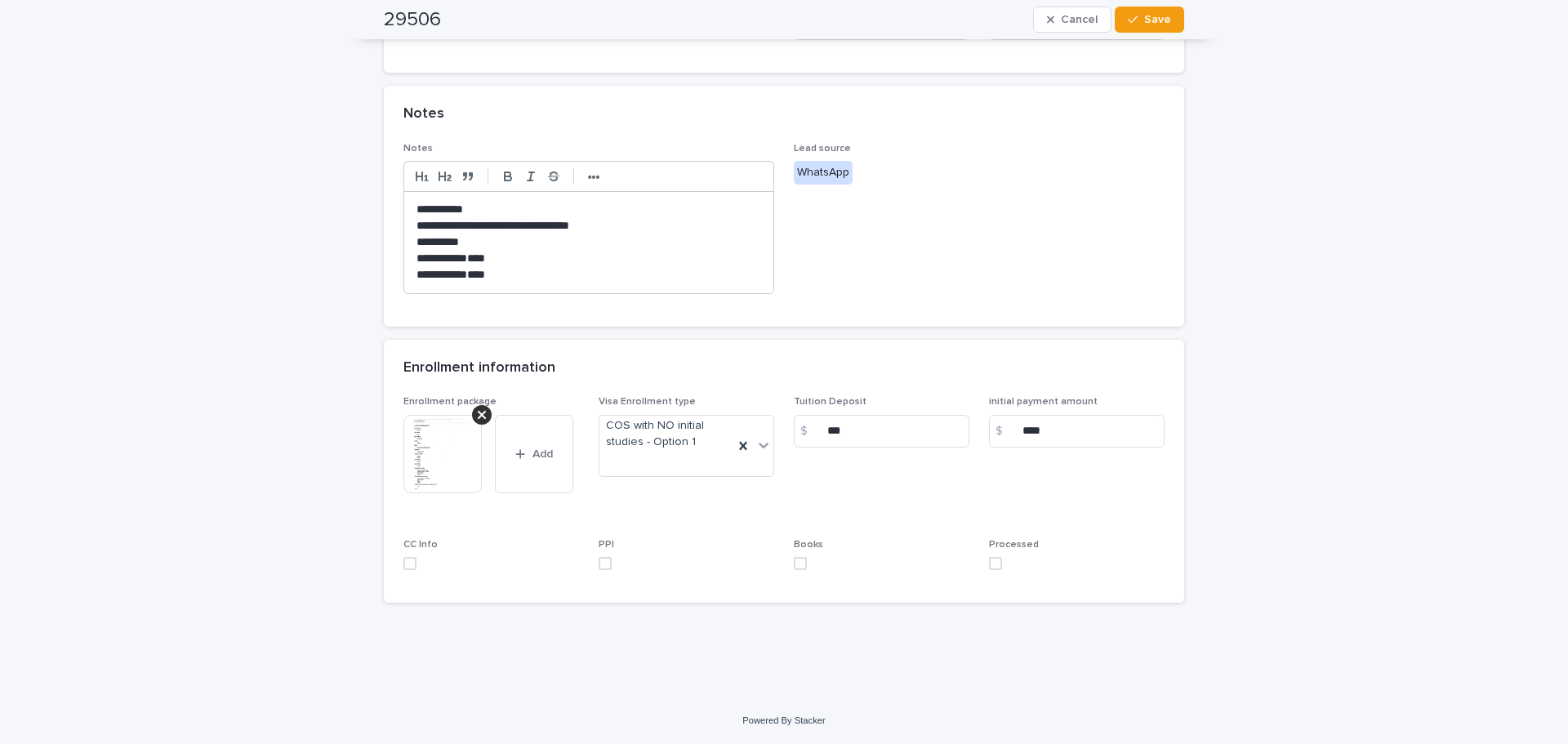
click at [989, 567] on span at bounding box center [995, 564] width 14 height 14
click at [1142, 11] on button "Save" at bounding box center [1149, 19] width 69 height 26
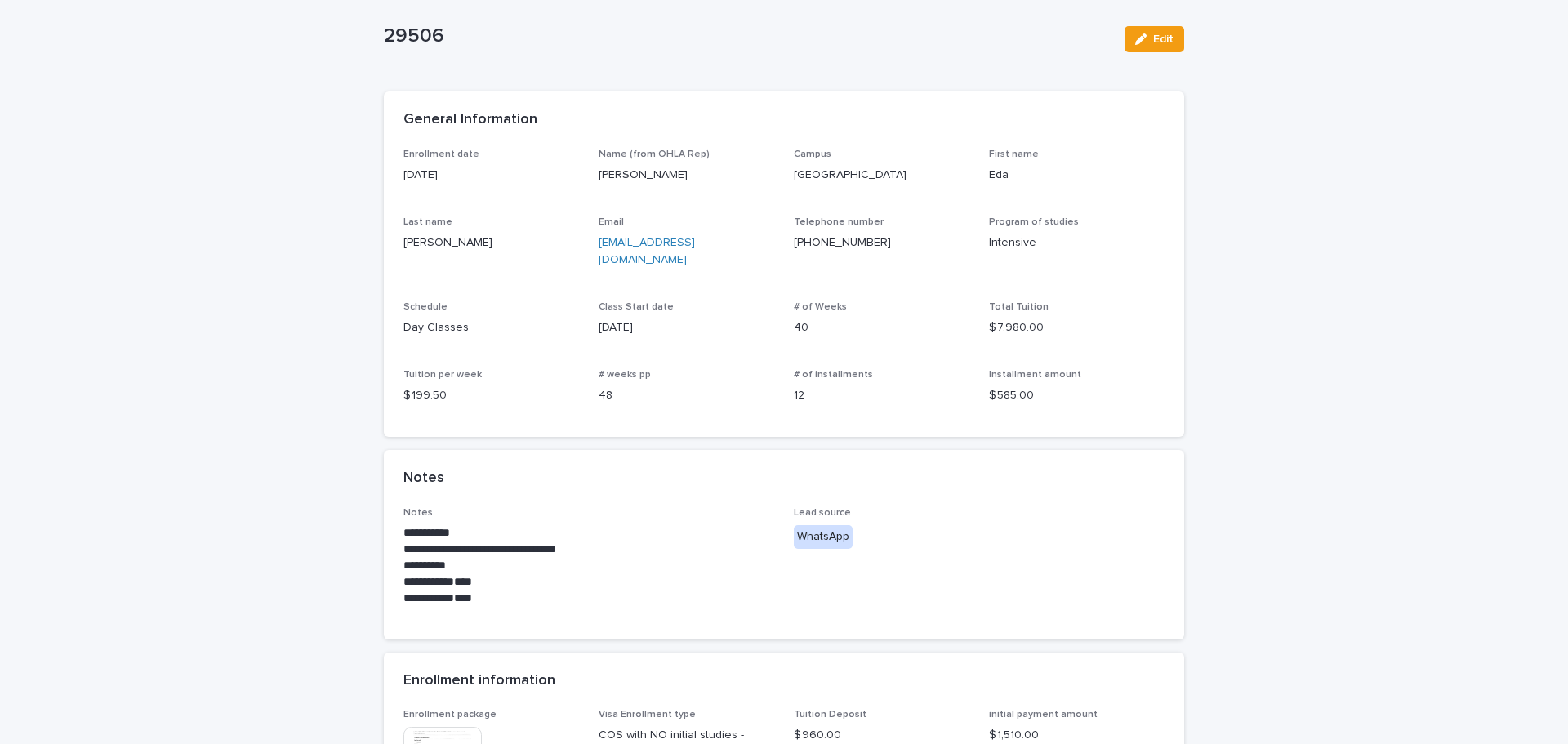
scroll to position [366, 0]
